Goal: Navigation & Orientation: Understand site structure

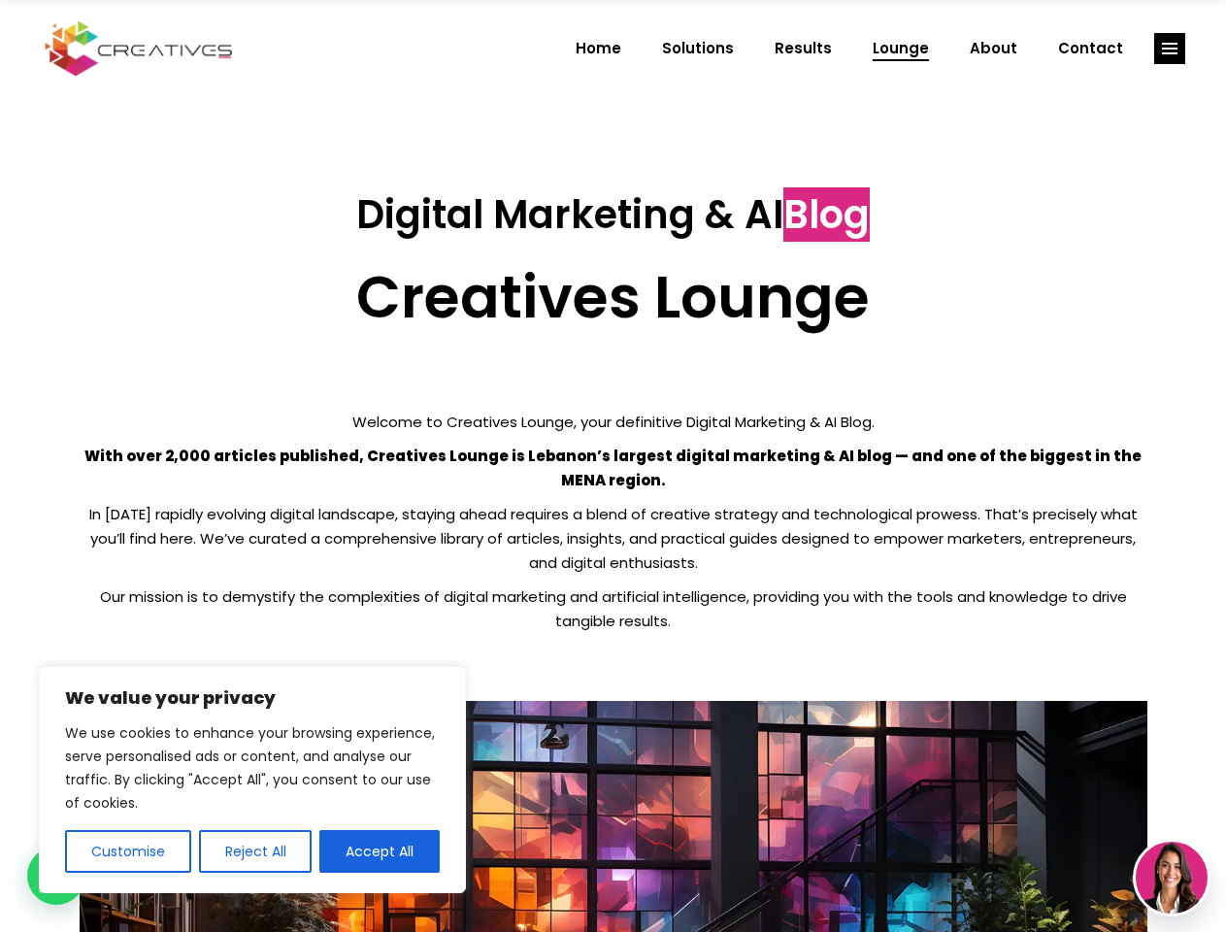
click at [613, 466] on p "With over 2,000 articles published, Creatives Lounge is Lebanon’s largest digit…" at bounding box center [614, 468] width 1068 height 49
click at [127, 851] on button "Customise" at bounding box center [128, 851] width 126 height 43
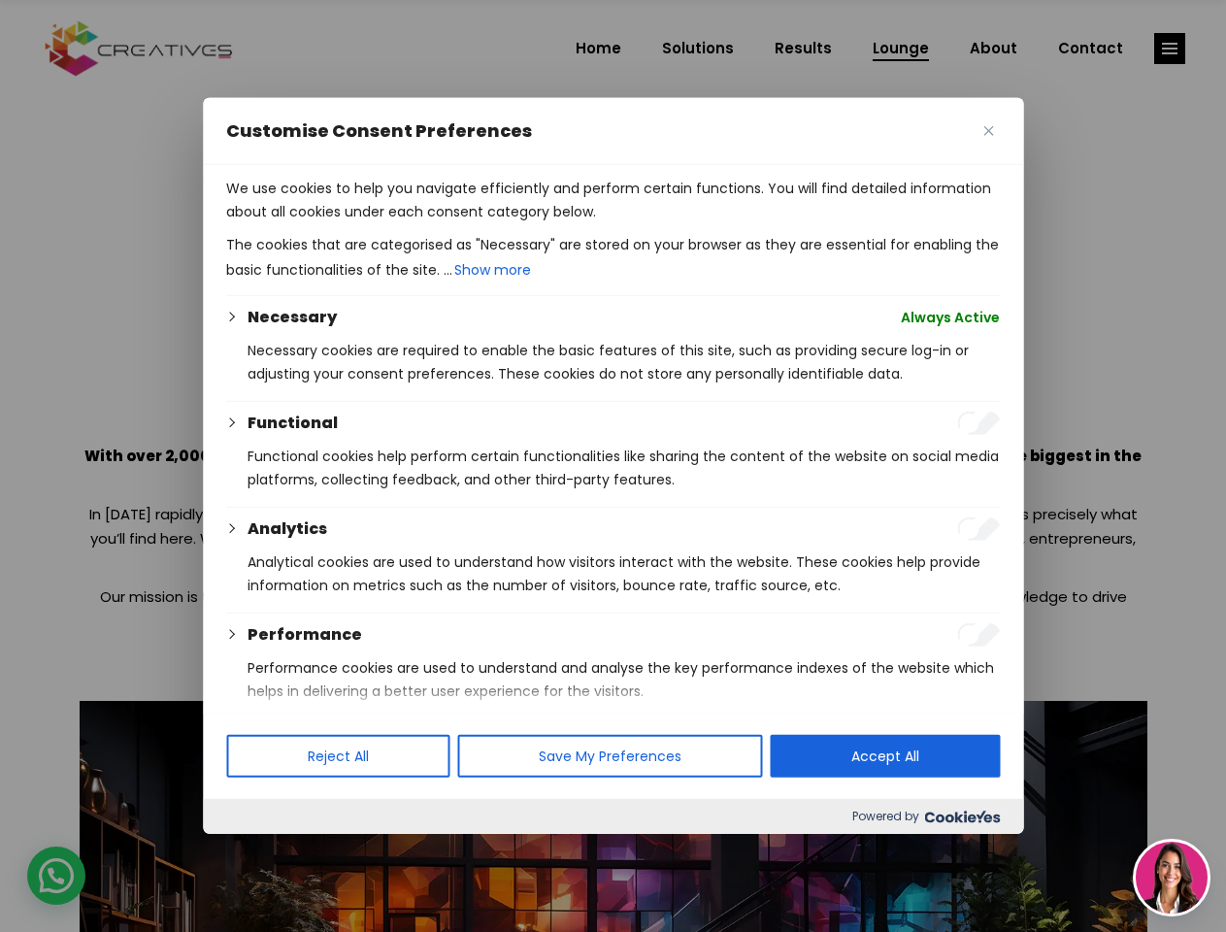
click at [254, 851] on div at bounding box center [613, 466] width 1226 height 932
click at [380, 223] on p "We use cookies to help you navigate efficiently and perform certain functions. …" at bounding box center [613, 200] width 774 height 47
click at [1170, 49] on div at bounding box center [613, 466] width 1226 height 932
click at [1172, 878] on img at bounding box center [1172, 878] width 72 height 72
